Goal: Find specific page/section: Find specific page/section

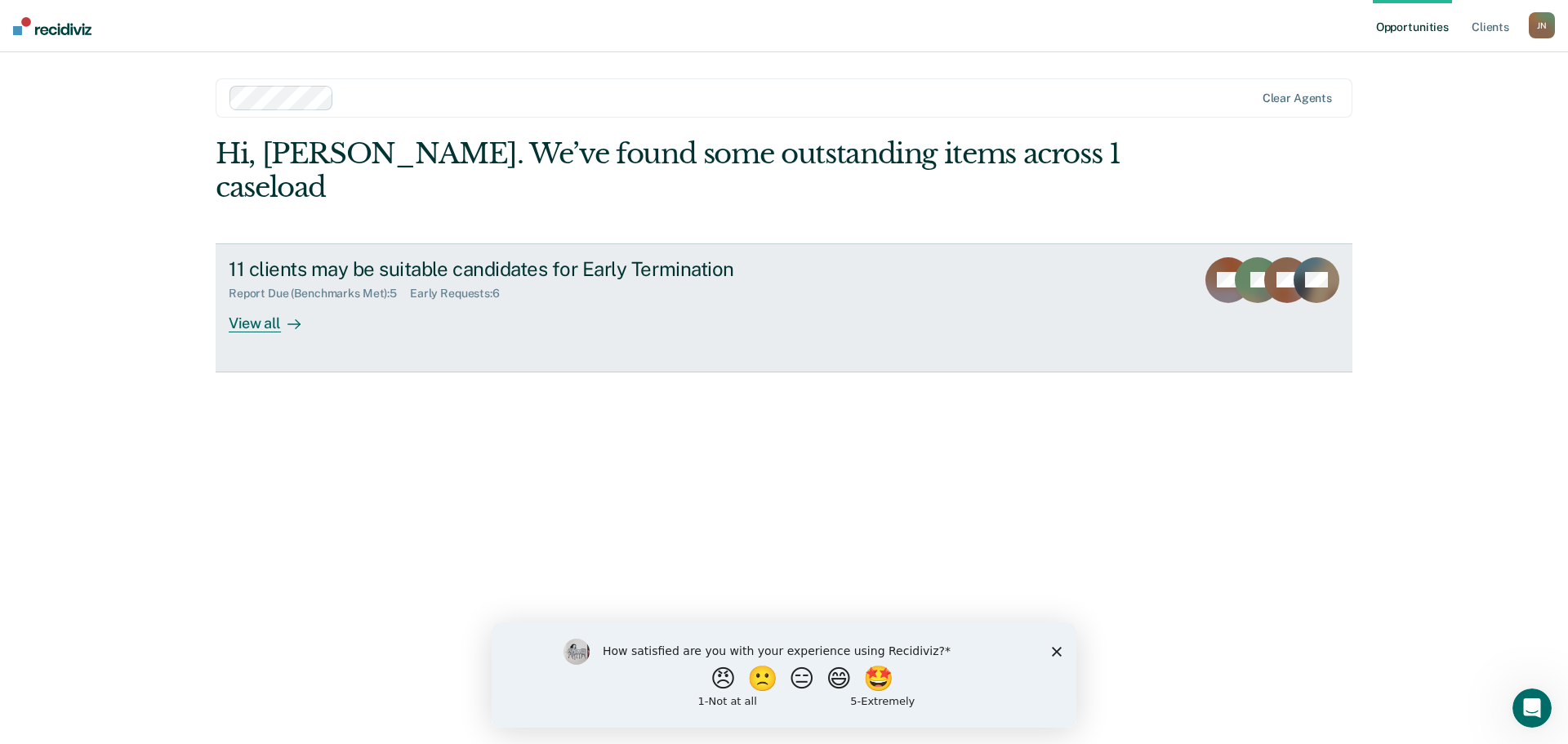
click at [275, 300] on div "View all" at bounding box center [273, 316] width 91 height 32
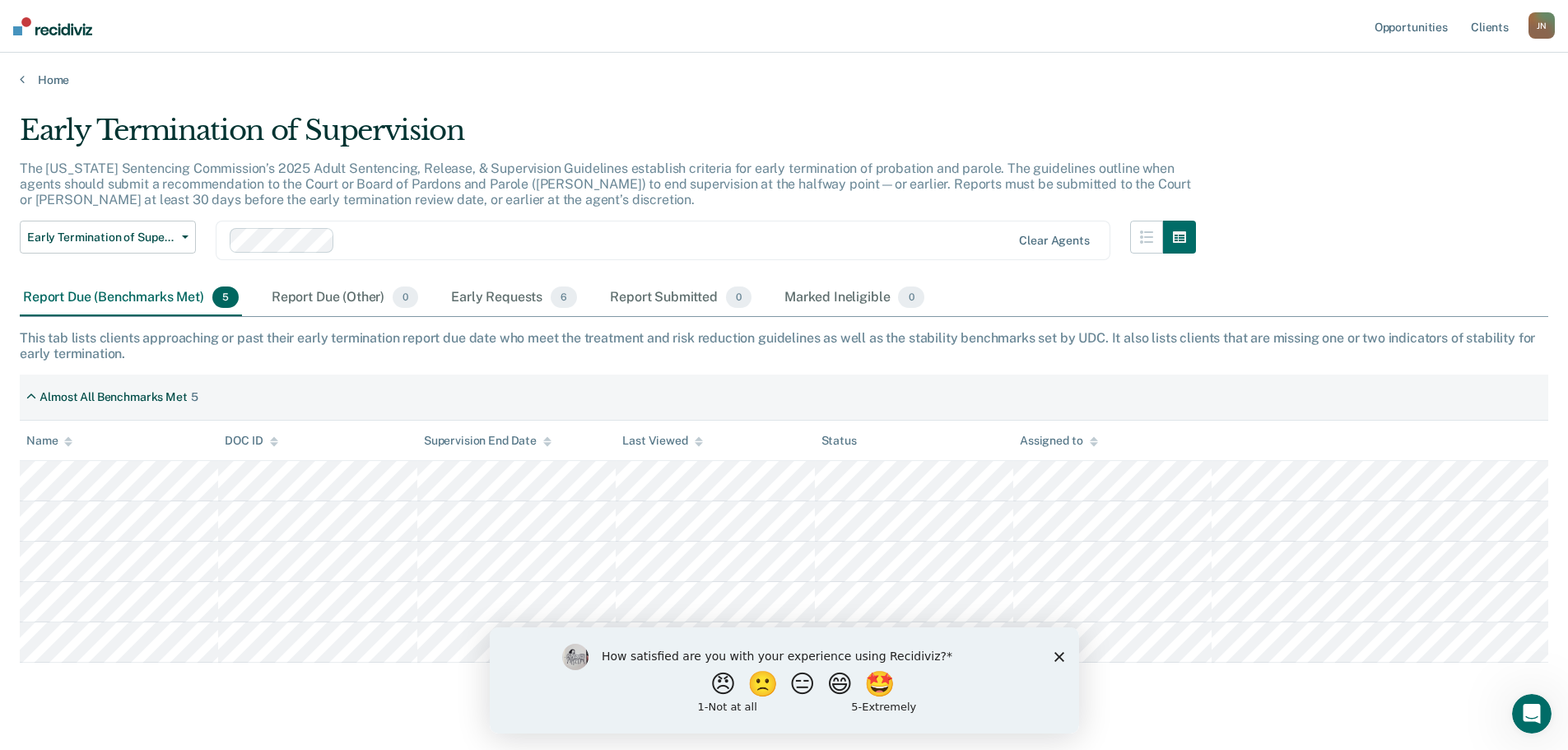
click at [1055, 653] on polygon "Close survey" at bounding box center [1058, 655] width 10 height 10
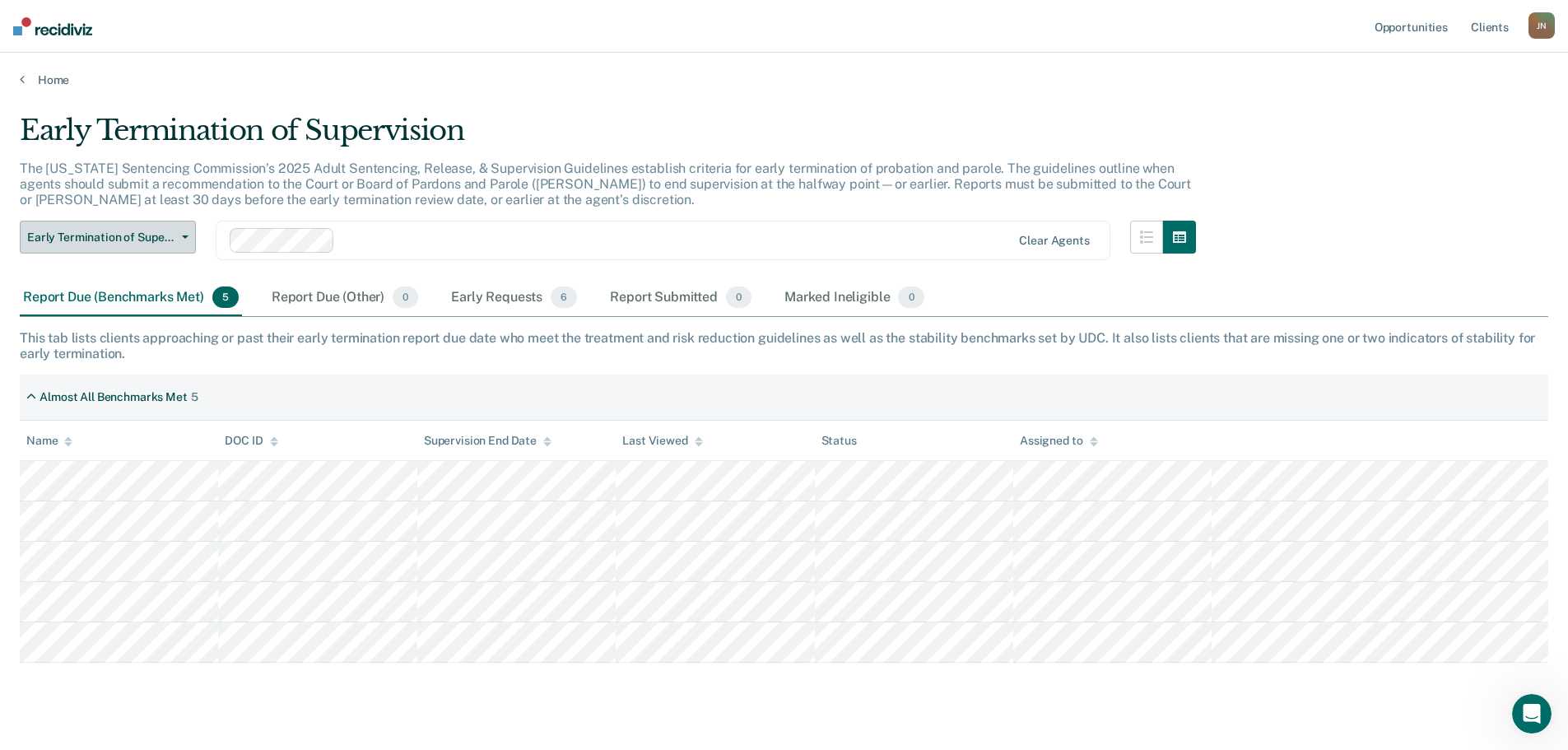
click at [107, 238] on span "Early Termination of Supervision" at bounding box center [101, 237] width 148 height 14
